Goal: Task Accomplishment & Management: Manage account settings

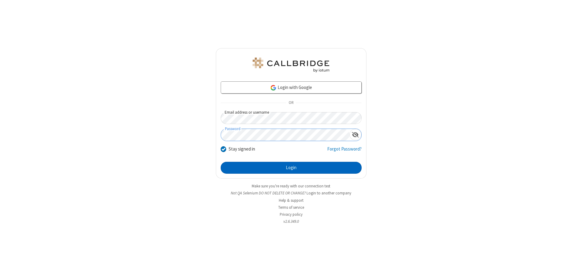
click at [291, 167] on button "Login" at bounding box center [291, 168] width 141 height 12
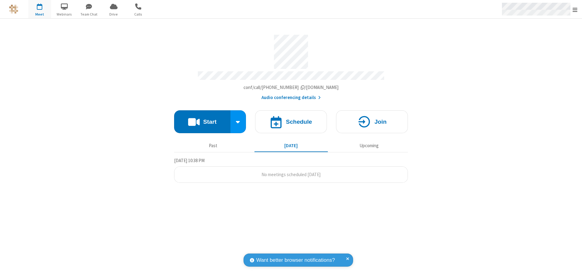
click at [575, 9] on span "Open menu" at bounding box center [575, 10] width 5 height 6
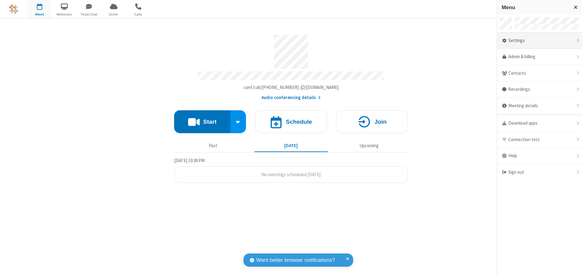
click at [539, 40] on div "Settings" at bounding box center [539, 41] width 85 height 16
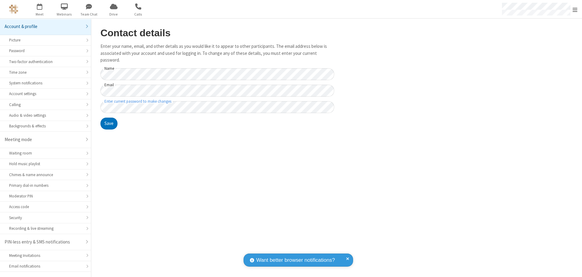
scroll to position [11, 0]
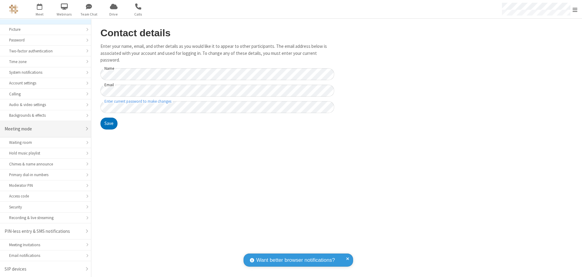
click at [43, 129] on div "Meeting mode" at bounding box center [43, 128] width 77 height 7
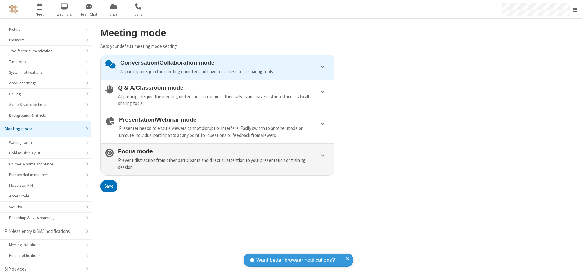
click at [217, 159] on div "Prevent distraction from other participants and direct all attention to your pr…" at bounding box center [223, 164] width 211 height 14
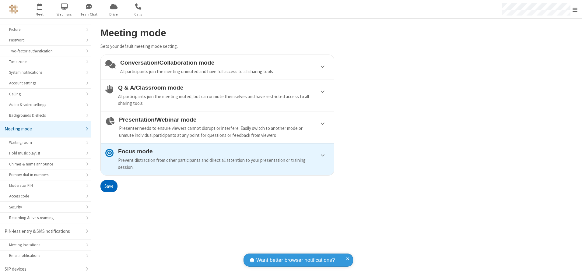
click at [109, 186] on button "Save" at bounding box center [108, 186] width 17 height 12
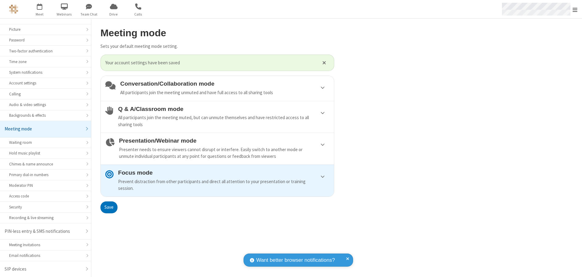
click at [575, 9] on span "Open menu" at bounding box center [575, 10] width 5 height 6
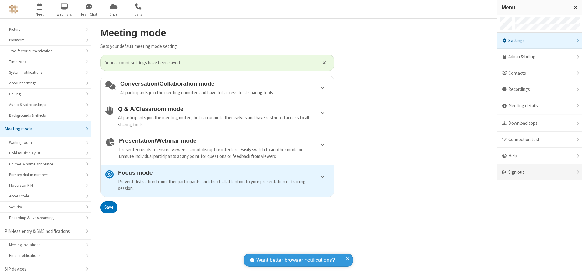
click at [539, 172] on div "Sign out" at bounding box center [539, 172] width 85 height 16
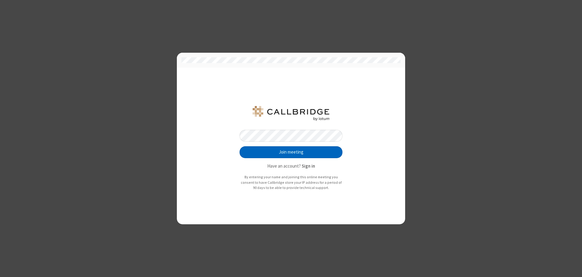
click at [291, 152] on button "Join meeting" at bounding box center [291, 152] width 103 height 12
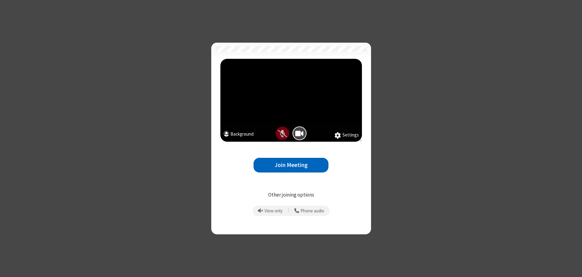
click at [291, 165] on button "Join Meeting" at bounding box center [291, 165] width 75 height 15
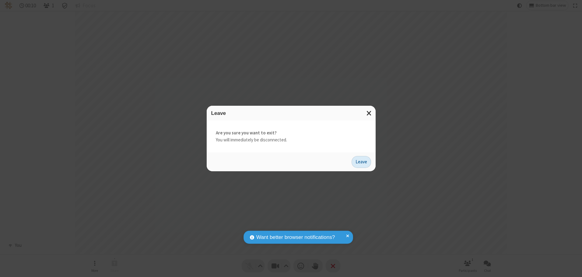
click at [361, 162] on button "Leave" at bounding box center [361, 162] width 19 height 12
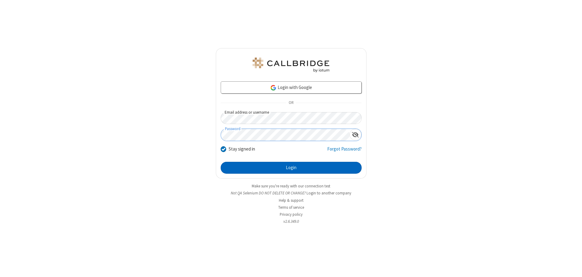
click at [291, 167] on button "Login" at bounding box center [291, 168] width 141 height 12
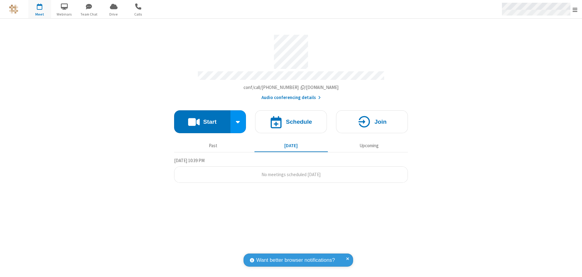
click at [575, 9] on span "Open menu" at bounding box center [575, 10] width 5 height 6
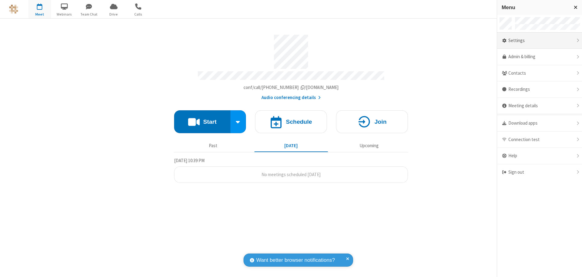
click at [539, 40] on div "Settings" at bounding box center [539, 41] width 85 height 16
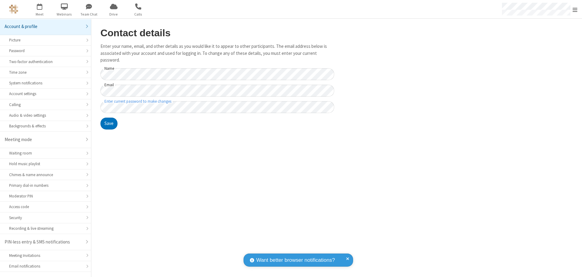
scroll to position [11, 0]
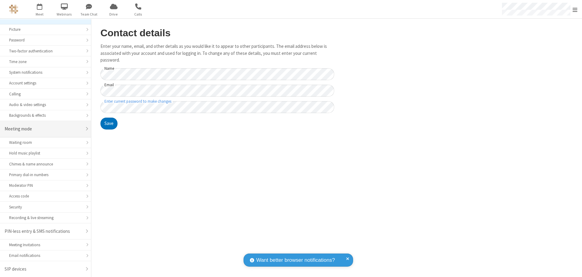
click at [43, 129] on div "Meeting mode" at bounding box center [43, 128] width 77 height 7
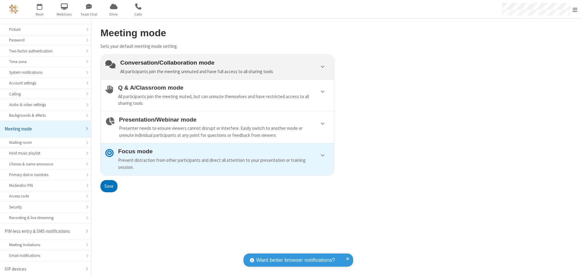
click at [217, 67] on div "Conversation/Collaboration mode All participants join the meeting unmuted and h…" at bounding box center [224, 67] width 209 height 16
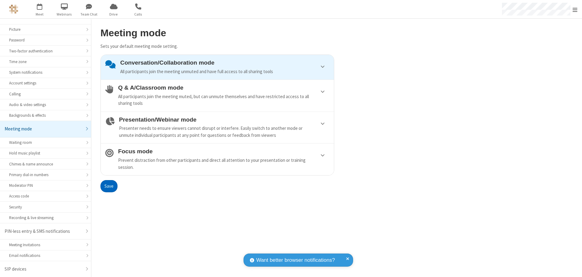
click at [109, 186] on button "Save" at bounding box center [108, 186] width 17 height 12
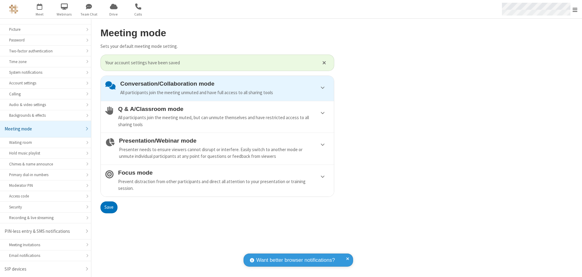
click at [575, 9] on span "Open menu" at bounding box center [575, 10] width 5 height 6
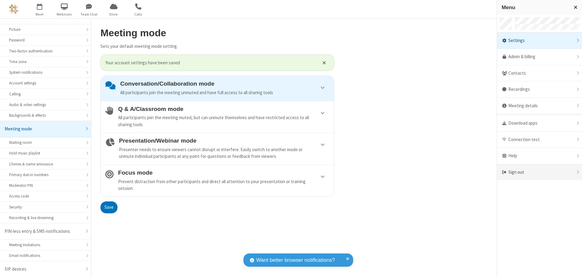
click at [539, 172] on div "Sign out" at bounding box center [539, 172] width 85 height 16
